Goal: Task Accomplishment & Management: Complete application form

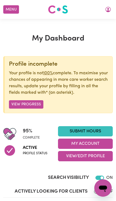
click at [92, 143] on button "My Account" at bounding box center [85, 144] width 55 height 10
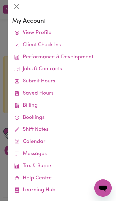
click at [0, 0] on link "Job Reports" at bounding box center [0, 0] width 0 height 0
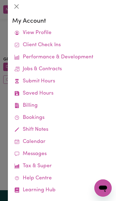
click at [18, 3] on button "Close" at bounding box center [16, 6] width 9 height 9
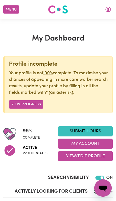
click at [90, 130] on link "Submit Hours" at bounding box center [85, 131] width 55 height 10
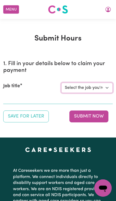
click at [91, 85] on select "Select the job you're submitting hours for... [[PERSON_NAME] (Han) Vu - NDIS Nu…" at bounding box center [86, 88] width 51 height 10
select select "2686"
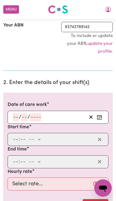
scroll to position [101, 0]
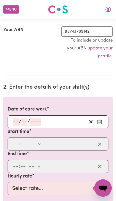
click at [15, 120] on input "number" at bounding box center [16, 122] width 6 height 8
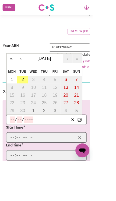
scroll to position [74, 0]
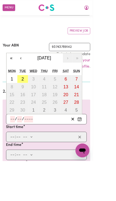
click at [28, 71] on button "‹" at bounding box center [26, 73] width 12 height 12
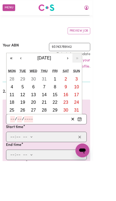
click at [69, 115] on abbr "15" at bounding box center [69, 118] width 6 height 6
type input "[DATE]"
type input "15"
type input "8"
type input "2025"
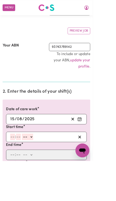
click at [16, 169] on input "number" at bounding box center [16, 171] width 6 height 8
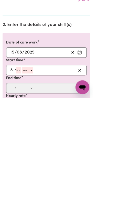
type input "8"
type input "0"
click at [41, 163] on select "-- am pm" at bounding box center [34, 167] width 14 height 8
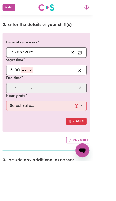
select select "am"
type input "08:00"
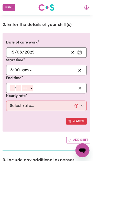
click at [14, 108] on input "number" at bounding box center [16, 110] width 6 height 8
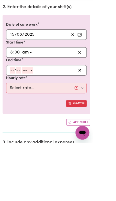
type input "6"
type input "30"
click at [40, 106] on select "-- am pm" at bounding box center [33, 110] width 14 height 8
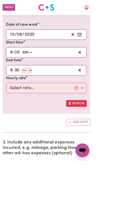
select select "pm"
type input "18:30"
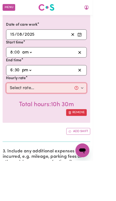
click at [51, 110] on select "Select rate... $50.05 (Weekday) $72.90 ([DATE]) $90.04 ([DATE]) $90.04 (Public …" at bounding box center [58, 110] width 101 height 13
select select "50.05-Weekday"
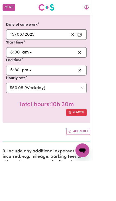
click at [101, 160] on button "Add shift" at bounding box center [98, 164] width 30 height 8
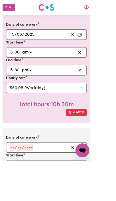
click at [14, 182] on input "number" at bounding box center [16, 185] width 6 height 8
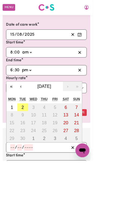
scroll to position [197, 0]
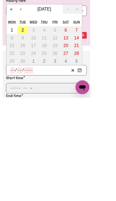
click at [27, 85] on button "‹" at bounding box center [26, 91] width 12 height 12
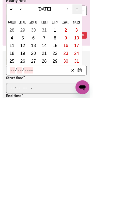
scroll to position [276, 0]
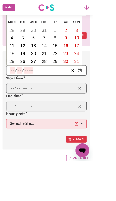
click at [71, 64] on abbr "22" at bounding box center [69, 67] width 6 height 6
type input "[DATE]"
type input "22"
type input "8"
type input "2025"
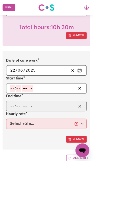
click at [13, 110] on input "number" at bounding box center [16, 111] width 6 height 8
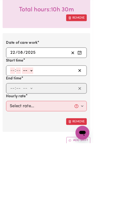
type input "8"
type input "0"
click at [41, 107] on select "-- am pm" at bounding box center [34, 111] width 14 height 8
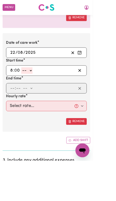
select select "am"
type input "08:00"
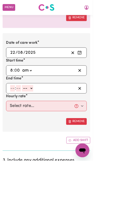
click at [20, 107] on input "number" at bounding box center [23, 111] width 6 height 8
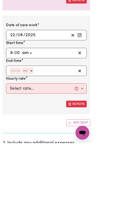
click at [15, 107] on input "number" at bounding box center [16, 111] width 6 height 8
type input "6"
type input "0"
click at [36, 107] on select "-- am pm" at bounding box center [34, 111] width 14 height 8
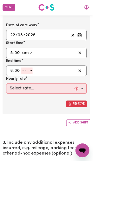
select select "pm"
type input "18:00"
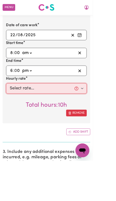
click at [56, 107] on select "Select rate... $50.05 (Weekday) $72.90 ([DATE]) $90.04 ([DATE]) $90.04 (Public …" at bounding box center [58, 110] width 101 height 13
select select "50.05-Weekday"
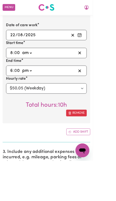
click at [103, 164] on button "Add shift" at bounding box center [98, 165] width 30 height 8
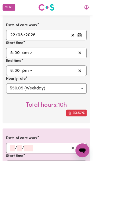
click at [16, 183] on input "number" at bounding box center [16, 185] width 6 height 8
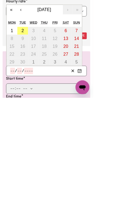
click at [25, 85] on button "‹" at bounding box center [26, 91] width 12 height 12
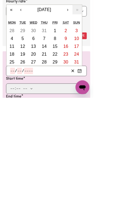
scroll to position [417, 0]
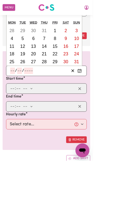
click at [71, 75] on abbr "29" at bounding box center [69, 77] width 6 height 6
type input "[DATE]"
type input "29"
type input "8"
type input "2025"
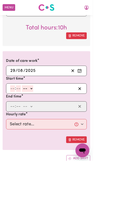
click at [15, 109] on input "number" at bounding box center [16, 111] width 6 height 8
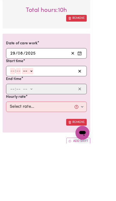
type input "8"
type input "0"
click at [41, 107] on select "-- am pm" at bounding box center [34, 111] width 14 height 8
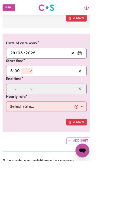
select select "am"
type input "08:00"
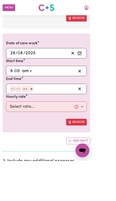
click at [18, 107] on input "number" at bounding box center [16, 111] width 6 height 8
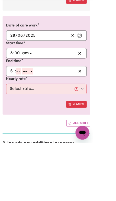
type input "6"
type input "0"
click at [41, 107] on select "-- am pm" at bounding box center [34, 111] width 14 height 8
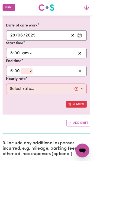
select select "pm"
type input "18:00"
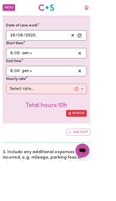
scroll to position [461, 0]
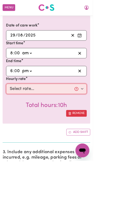
click at [42, 111] on select "Select rate... $50.05 (Weekday) $72.90 ([DATE]) $90.04 ([DATE]) $90.04 (Public …" at bounding box center [58, 111] width 101 height 13
select select "50.05-Weekday"
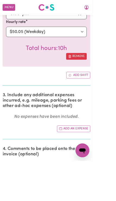
scroll to position [533, 0]
click at [99, 158] on button "Add an expense" at bounding box center [91, 161] width 41 height 8
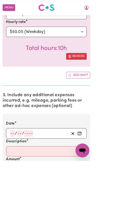
click at [15, 164] on input "number" at bounding box center [16, 167] width 6 height 8
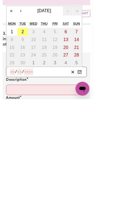
click at [28, 85] on button "‹" at bounding box center [26, 91] width 12 height 12
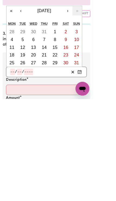
scroll to position [610, 0]
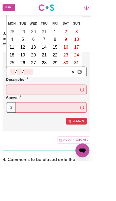
click at [70, 56] on abbr "15" at bounding box center [69, 59] width 6 height 6
type input "[DATE]"
type input "15"
type input "8"
type input "2025"
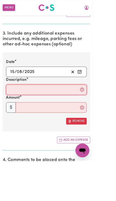
click at [15, 107] on input "Description" at bounding box center [58, 112] width 101 height 13
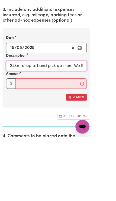
type input "24km drop off and pick up from We Rock the Spectrum, [GEOGRAPHIC_DATA]"
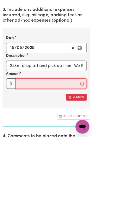
click at [29, 128] on input "Amount" at bounding box center [63, 134] width 89 height 13
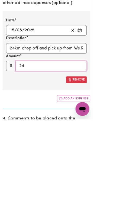
type input "24"
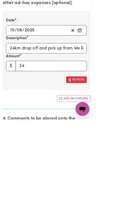
click at [102, 171] on button "Add an expense" at bounding box center [91, 175] width 41 height 8
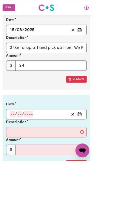
click at [17, 140] on input "number" at bounding box center [16, 143] width 6 height 8
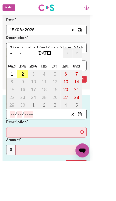
scroll to position [662, 0]
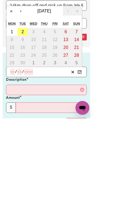
click at [27, 61] on button "‹" at bounding box center [26, 67] width 12 height 12
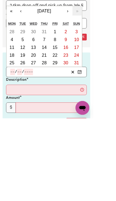
scroll to position [715, 0]
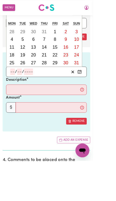
click at [71, 66] on abbr "22" at bounding box center [69, 69] width 6 height 6
type input "[DATE]"
type input "22"
type input "8"
type input "2025"
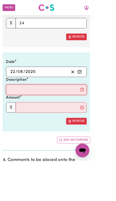
click at [18, 106] on input "Description" at bounding box center [58, 112] width 101 height 13
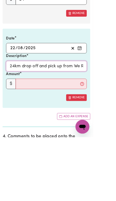
type input "24km drop off and pick up from We Rock The Spectrum"
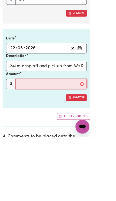
click at [29, 128] on input "Amount" at bounding box center [63, 134] width 89 height 13
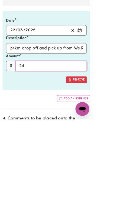
type input "24"
click at [98, 171] on button "Add an expense" at bounding box center [91, 175] width 41 height 8
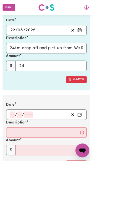
click at [16, 141] on input "number" at bounding box center [16, 144] width 6 height 8
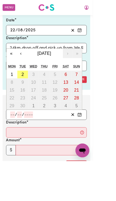
scroll to position [767, 0]
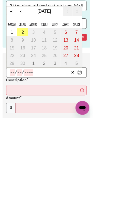
click at [30, 61] on button "‹" at bounding box center [26, 67] width 12 height 12
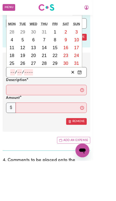
click at [71, 76] on abbr "29" at bounding box center [69, 79] width 6 height 6
type input "[DATE]"
type input "29"
type input "8"
type input "2025"
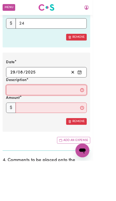
click at [18, 108] on input "Description" at bounding box center [58, 112] width 101 height 13
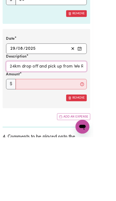
type input "24km drop off and pick up from We Rock The Spectrum, [GEOGRAPHIC_DATA]"
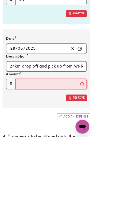
click at [25, 128] on input "Amount" at bounding box center [63, 134] width 89 height 13
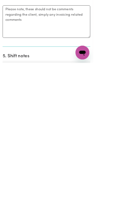
scroll to position [911, 0]
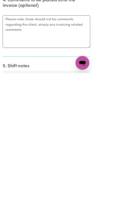
type input "24"
radio input "true"
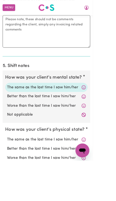
click at [68, 171] on label "The same as the last time I saw him/her" at bounding box center [58, 174] width 98 height 7
click at [9, 171] on input "The same as the last time I saw him/her" at bounding box center [8, 171] width 0 height 0
radio input "true"
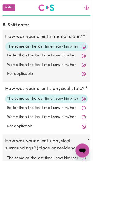
scroll to position [1072, 0]
click at [69, 194] on label "The same as the last time I saw him/her" at bounding box center [58, 197] width 98 height 7
click at [9, 194] on input "The same as the last time I saw him/her" at bounding box center [8, 194] width 0 height 0
radio input "true"
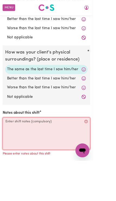
click at [15, 147] on textarea "Notes about this shift" at bounding box center [57, 167] width 109 height 41
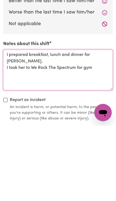
click at [80, 125] on textarea "I prepared breakfast, lunch and dinner for [PERSON_NAME]. I took her to We Rock…" at bounding box center [57, 145] width 109 height 41
click at [57, 125] on textarea "I prepared breakfast, lunch and dinner for [PERSON_NAME]. I took her to We Rock…" at bounding box center [57, 145] width 109 height 41
click at [74, 125] on textarea "I prepared breakfast, lunch and dinner for [PERSON_NAME]. I took her to We Rock…" at bounding box center [57, 145] width 109 height 41
click at [79, 125] on textarea "I prepared breakfast, lunch and dinner for [PERSON_NAME]. I took her to We Rock…" at bounding box center [57, 145] width 109 height 41
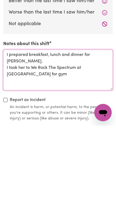
click at [19, 125] on textarea "I prepared breakfast, lunch and dinner for [PERSON_NAME]. I took her to We Rock…" at bounding box center [57, 145] width 109 height 41
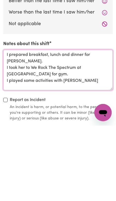
click at [22, 125] on textarea "I prepared breakfast, lunch and dinner for [PERSON_NAME]. I took her to We Rock…" at bounding box center [57, 145] width 109 height 41
click at [87, 125] on textarea "I prepared breakfast, lunch and dinner for [PERSON_NAME]. I took her to We Rock…" at bounding box center [57, 145] width 109 height 41
click at [82, 125] on textarea "I prepared breakfast, lunch and dinner for [PERSON_NAME]. I took her to We Rock…" at bounding box center [57, 145] width 109 height 41
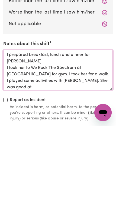
scroll to position [1280, 0]
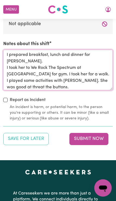
paste textarea "In the afternoon sometimes she is unhappy and lies on the chair crying."
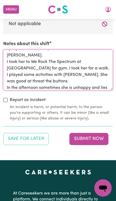
click at [74, 72] on textarea "I prepared breakfast, lunch and dinner for [PERSON_NAME]. I took her to We Rock…" at bounding box center [57, 70] width 109 height 41
click at [14, 78] on textarea "I prepared breakfast, lunch and dinner for [PERSON_NAME]. I took her to We Rock…" at bounding box center [57, 70] width 109 height 41
click at [58, 80] on textarea "I prepared breakfast, lunch and dinner for [PERSON_NAME]. I took her to We Rock…" at bounding box center [57, 70] width 109 height 41
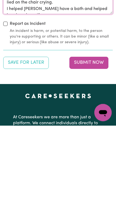
scroll to position [1288, 0]
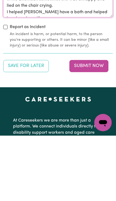
type textarea "I prepared breakfast, lunch and dinner for [PERSON_NAME]. I took her to We Rock…"
click at [97, 125] on button "Submit Now" at bounding box center [88, 131] width 39 height 12
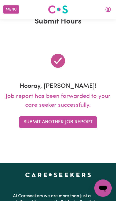
scroll to position [0, 0]
